Goal: Register for event/course

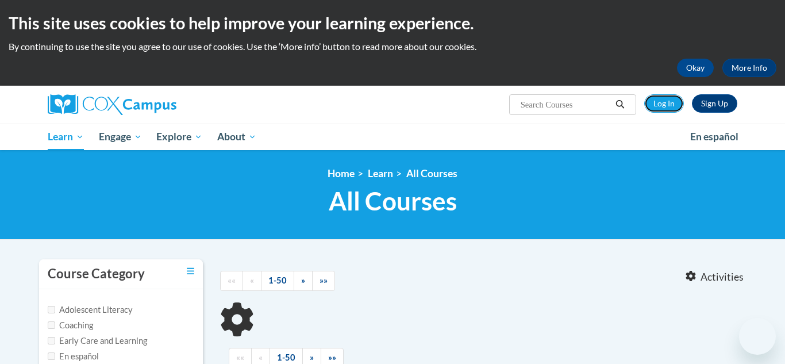
click at [655, 103] on link "Log In" at bounding box center [664, 103] width 40 height 18
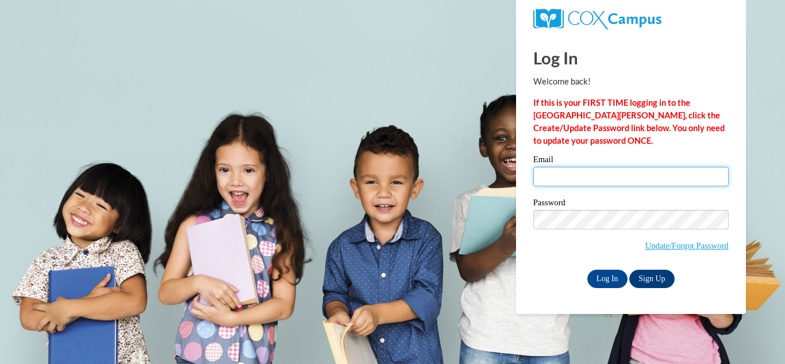
click at [606, 176] on input "Email" at bounding box center [630, 177] width 195 height 20
type input "morgangerst424@gmail.com"
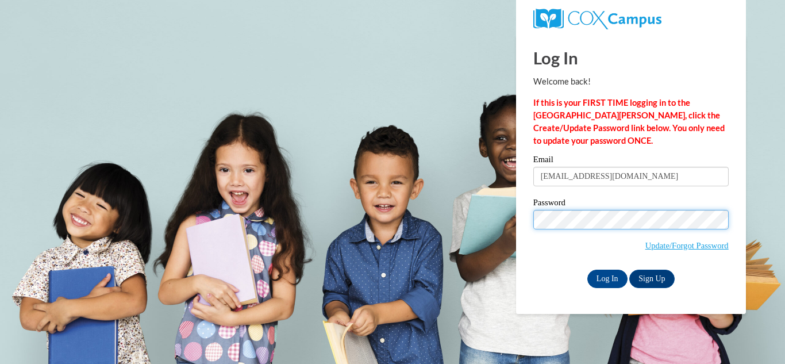
click at [587, 269] on input "Log In" at bounding box center [607, 278] width 40 height 18
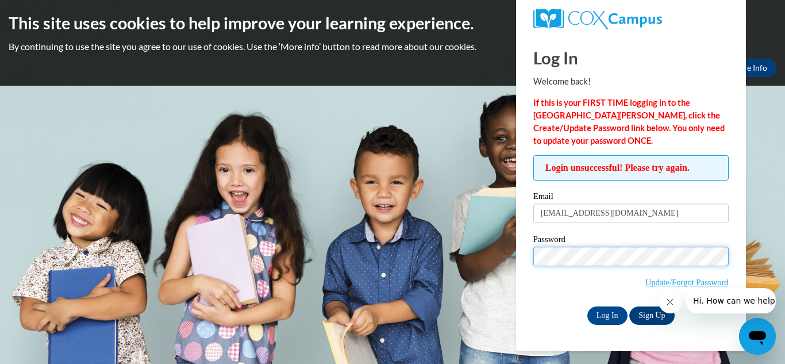
click at [587, 306] on input "Log In" at bounding box center [607, 315] width 40 height 18
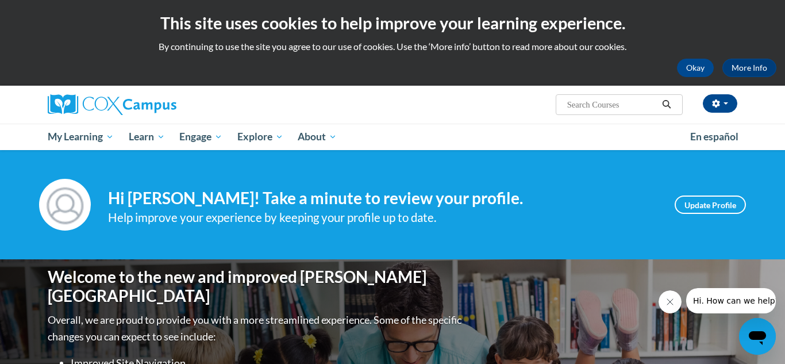
click at [636, 108] on input "Search..." at bounding box center [612, 105] width 92 height 14
type input "power of language"
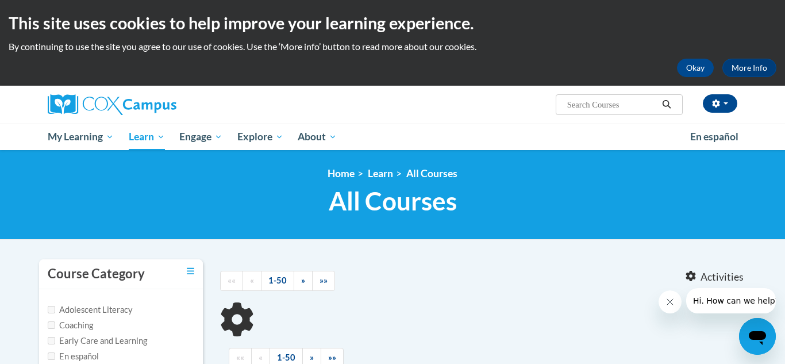
type input "power of language"
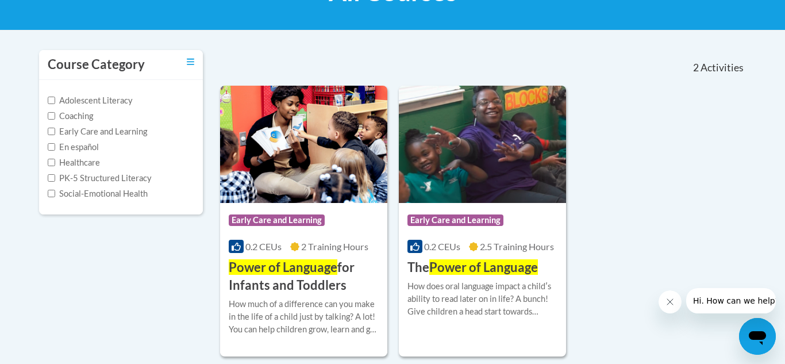
scroll to position [230, 0]
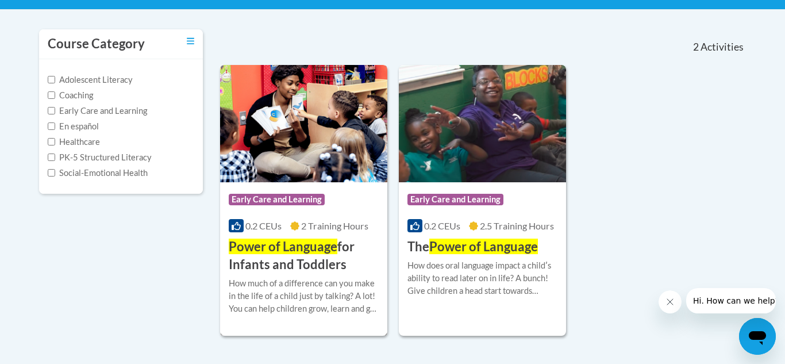
click at [292, 252] on span "Power of Language" at bounding box center [283, 246] width 109 height 16
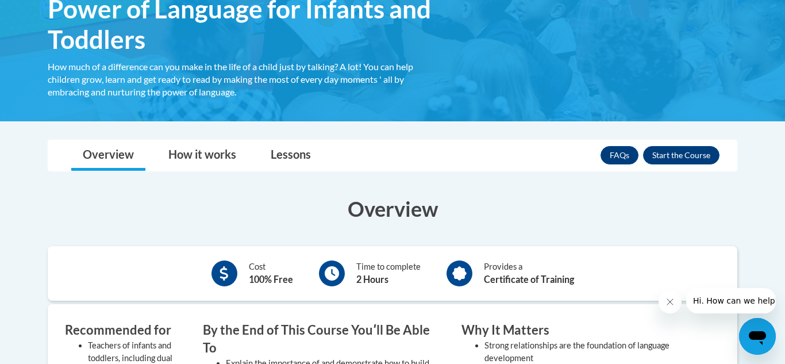
scroll to position [198, 0]
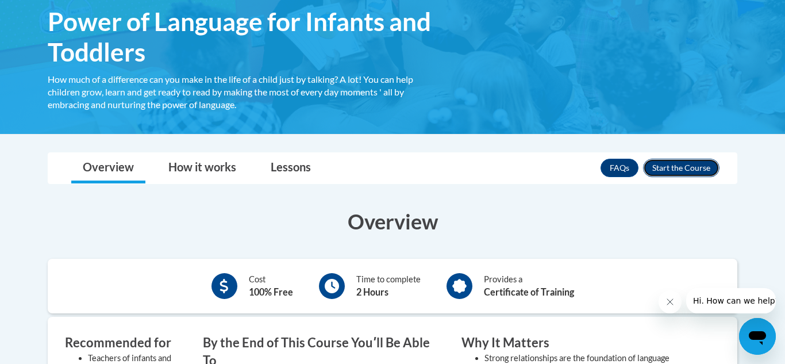
click at [693, 174] on button "Enroll" at bounding box center [681, 168] width 76 height 18
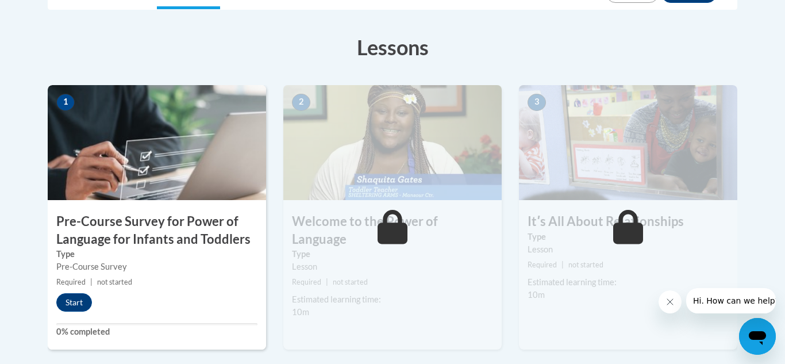
scroll to position [323, 0]
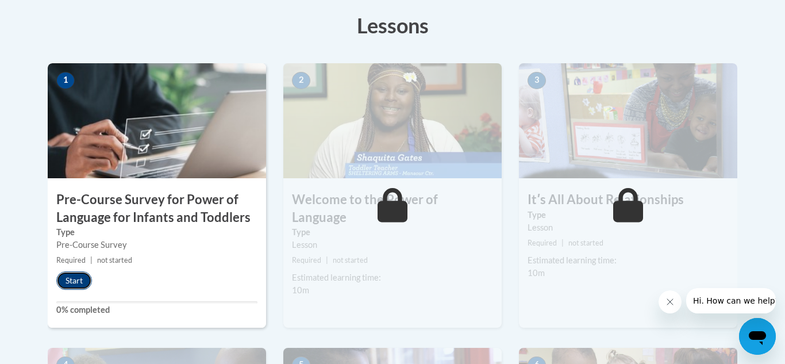
click at [77, 289] on button "Start" at bounding box center [74, 280] width 36 height 18
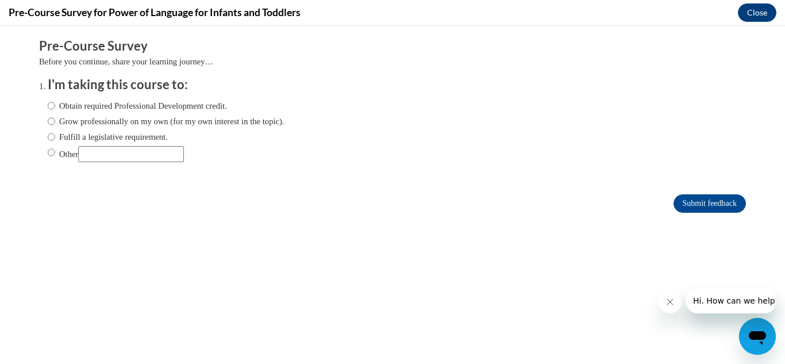
scroll to position [0, 0]
click at [129, 109] on label "Obtain required Professional Development credit." at bounding box center [137, 105] width 179 height 13
click at [55, 109] on input "Obtain required Professional Development credit." at bounding box center [51, 105] width 7 height 13
radio input "true"
click at [679, 194] on input "Submit feedback" at bounding box center [709, 203] width 72 height 18
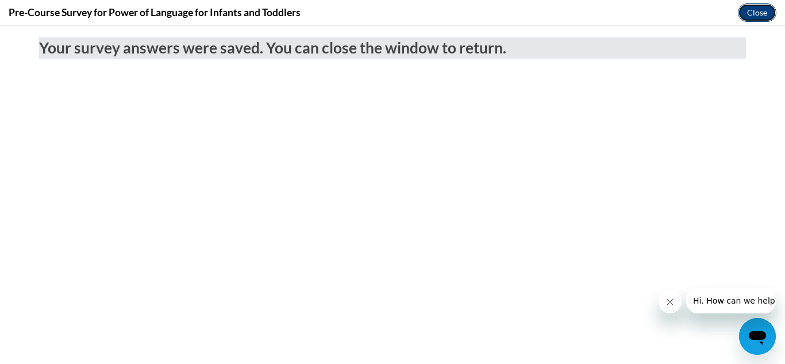
click at [758, 8] on button "Close" at bounding box center [757, 12] width 38 height 18
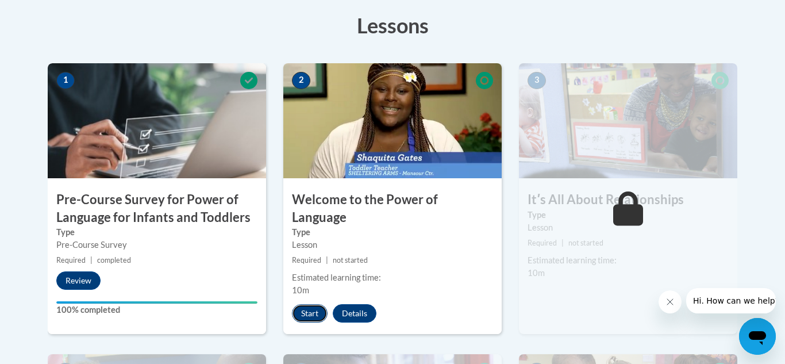
click at [311, 304] on button "Start" at bounding box center [310, 313] width 36 height 18
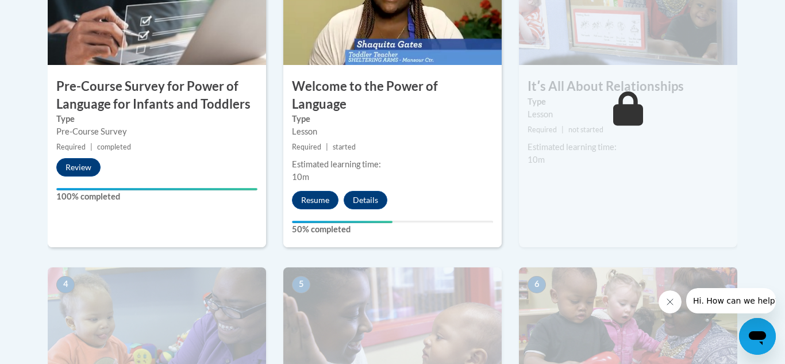
scroll to position [441, 0]
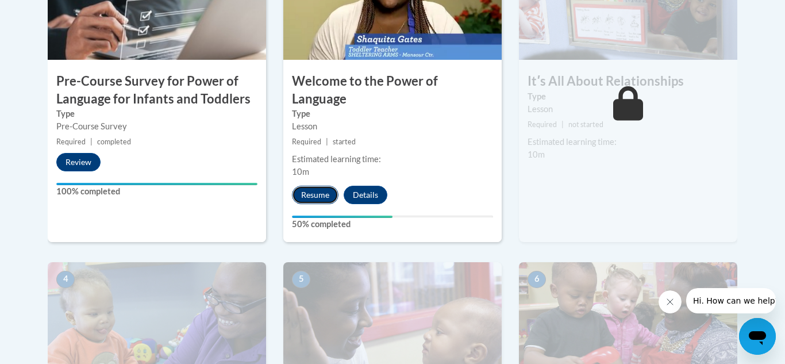
click at [305, 186] on button "Resume" at bounding box center [315, 195] width 47 height 18
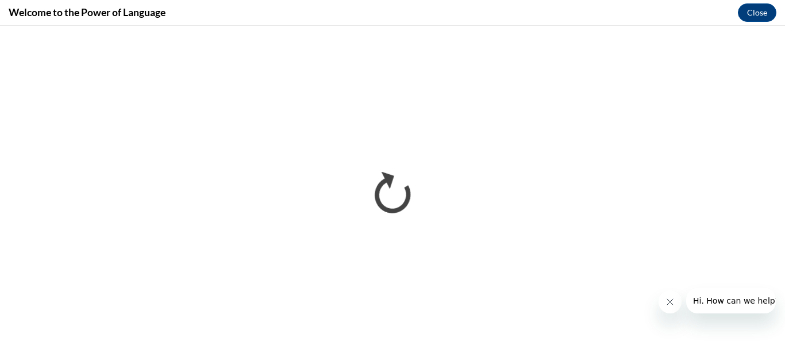
scroll to position [0, 0]
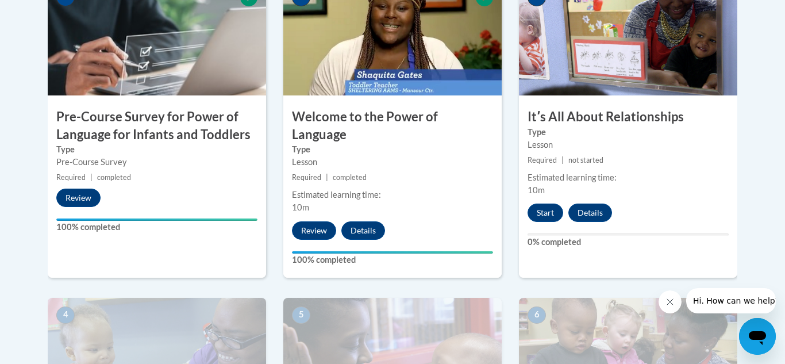
scroll to position [403, 0]
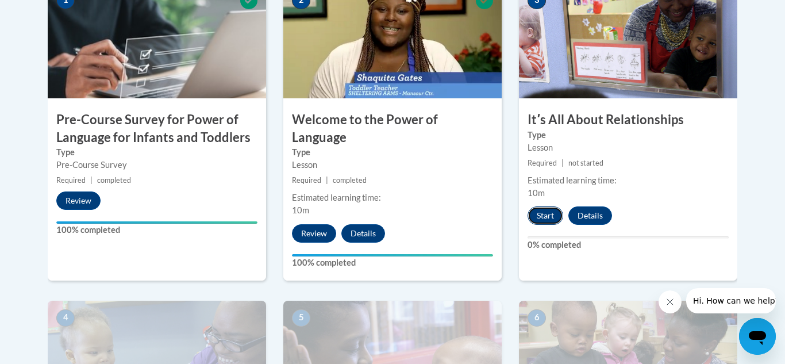
click at [538, 217] on button "Start" at bounding box center [545, 215] width 36 height 18
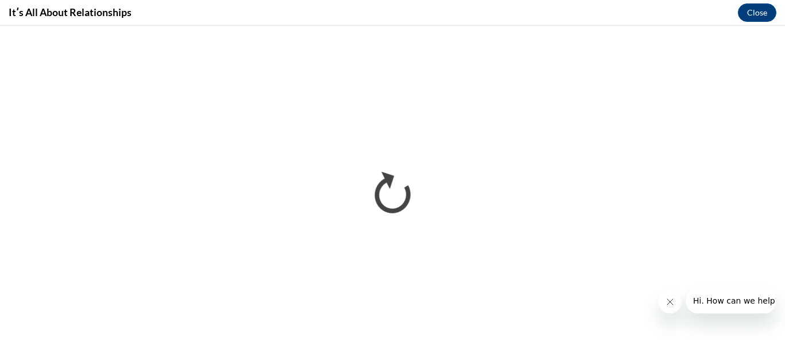
scroll to position [0, 0]
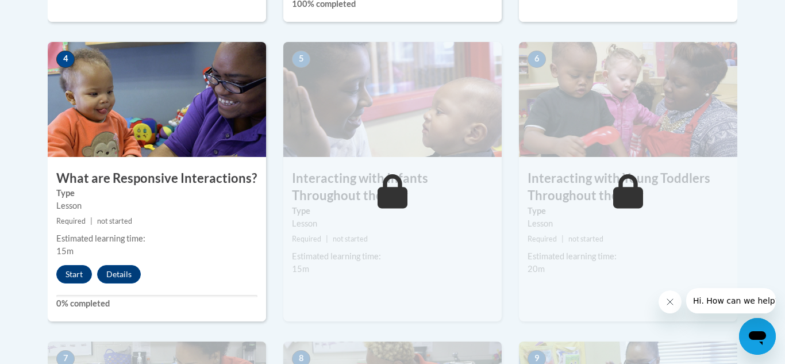
scroll to position [652, 0]
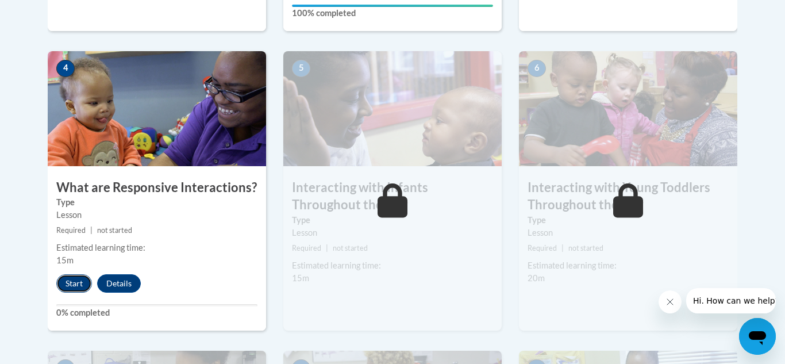
click at [75, 274] on button "Start" at bounding box center [74, 283] width 36 height 18
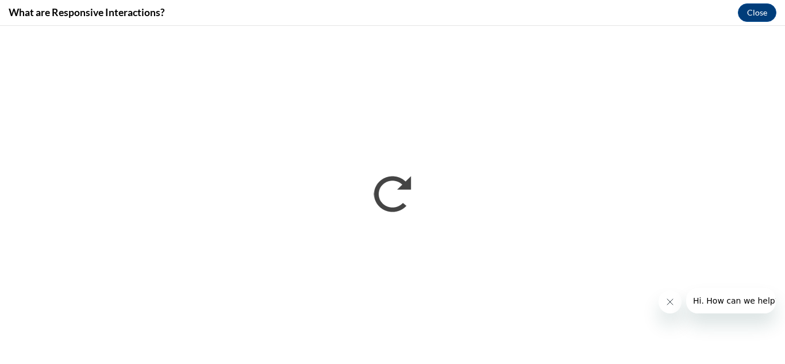
scroll to position [0, 0]
